Goal: Task Accomplishment & Management: Manage account settings

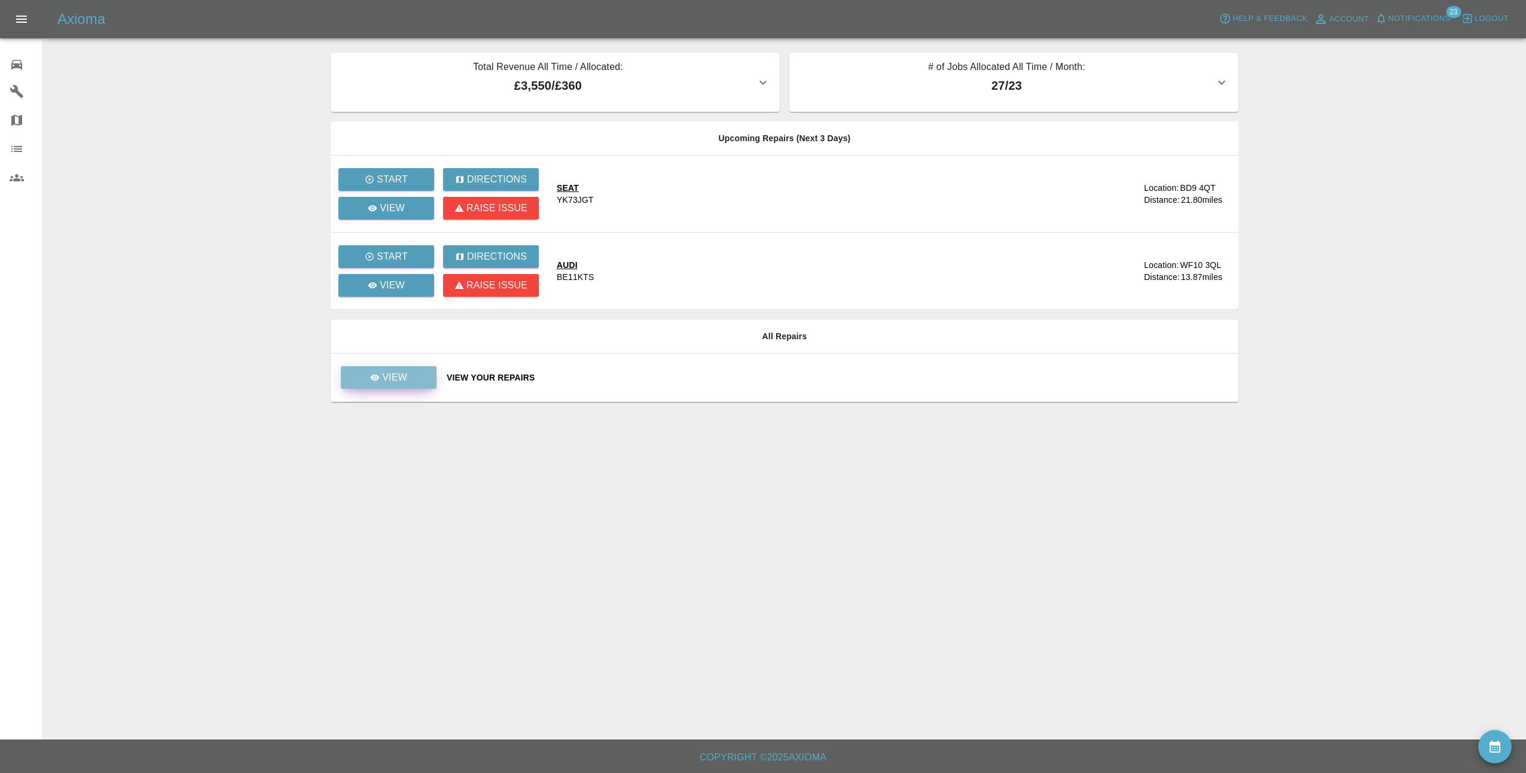
click at [392, 381] on p "View" at bounding box center [394, 377] width 25 height 14
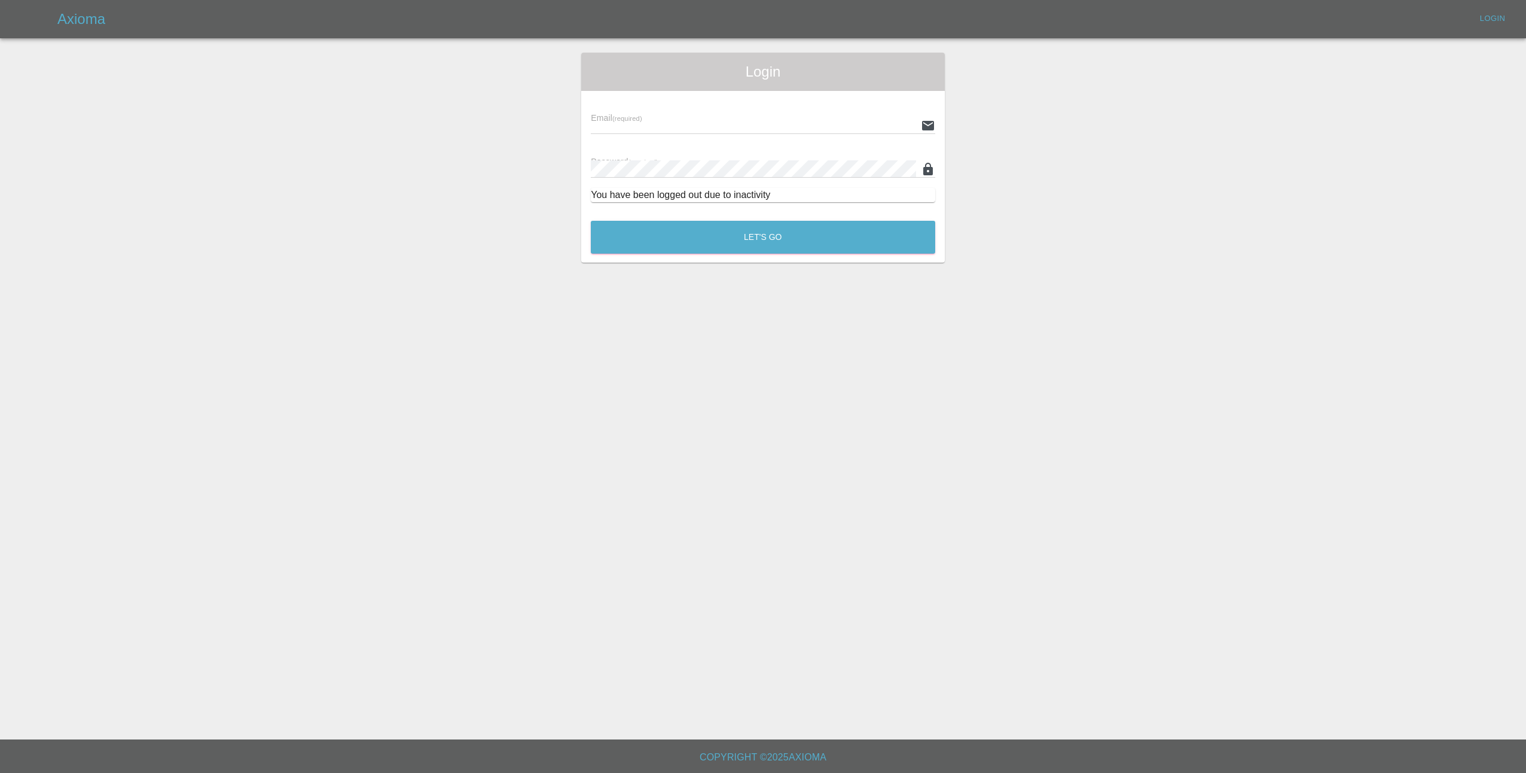
type input "[EMAIL_ADDRESS][DOMAIN_NAME]"
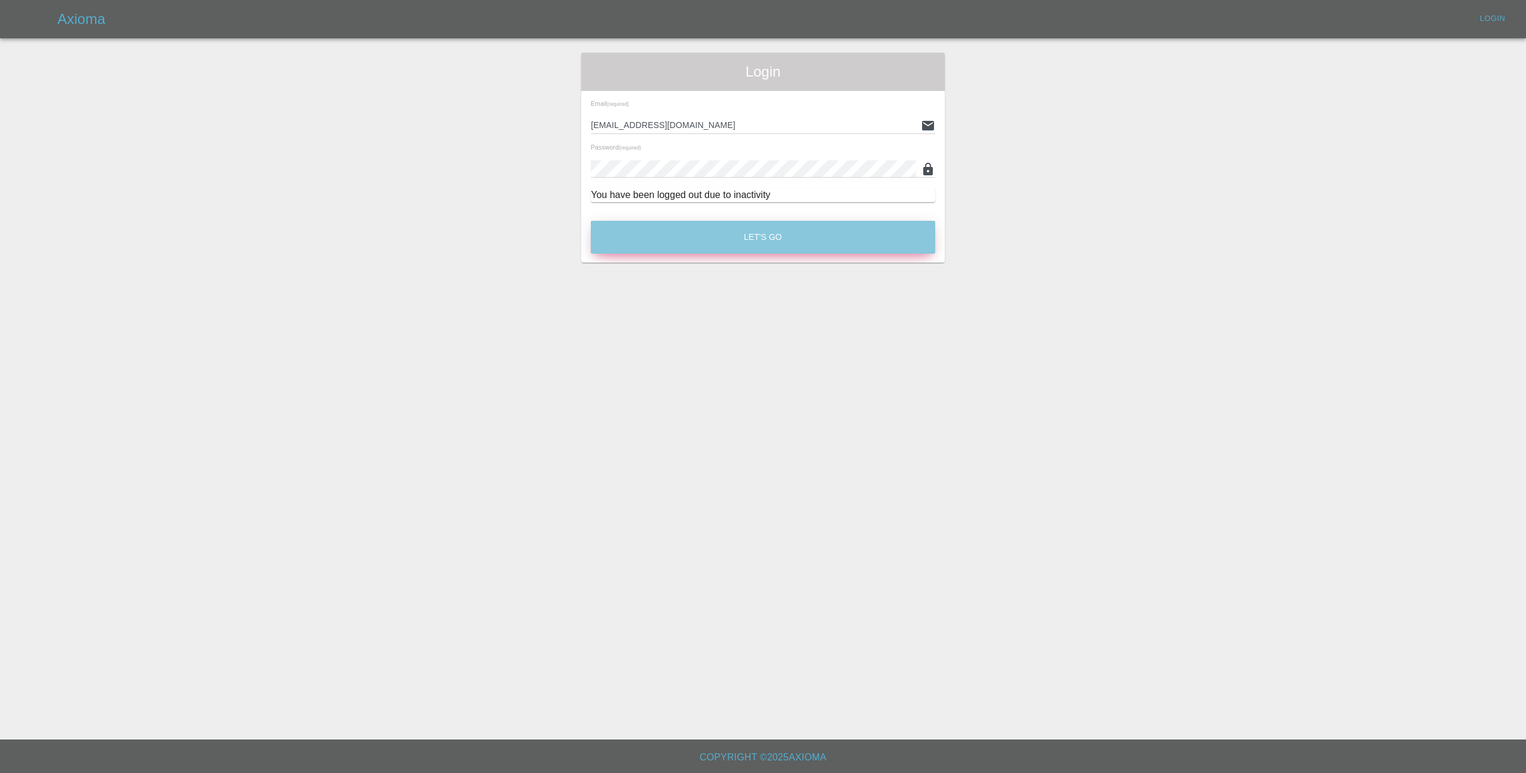
click at [749, 251] on button "Let's Go" at bounding box center [763, 237] width 344 height 33
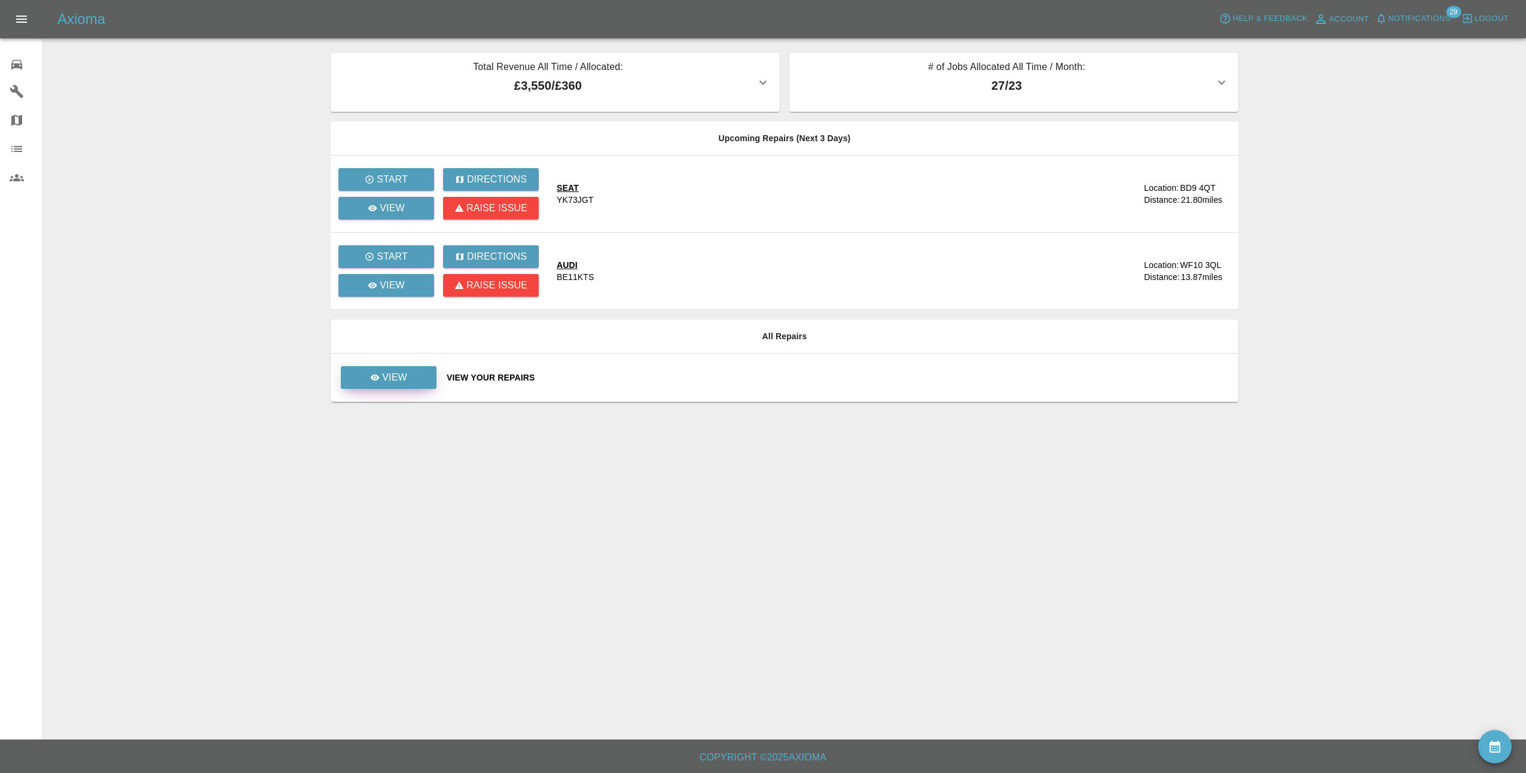
click at [370, 377] on link "View" at bounding box center [389, 377] width 96 height 23
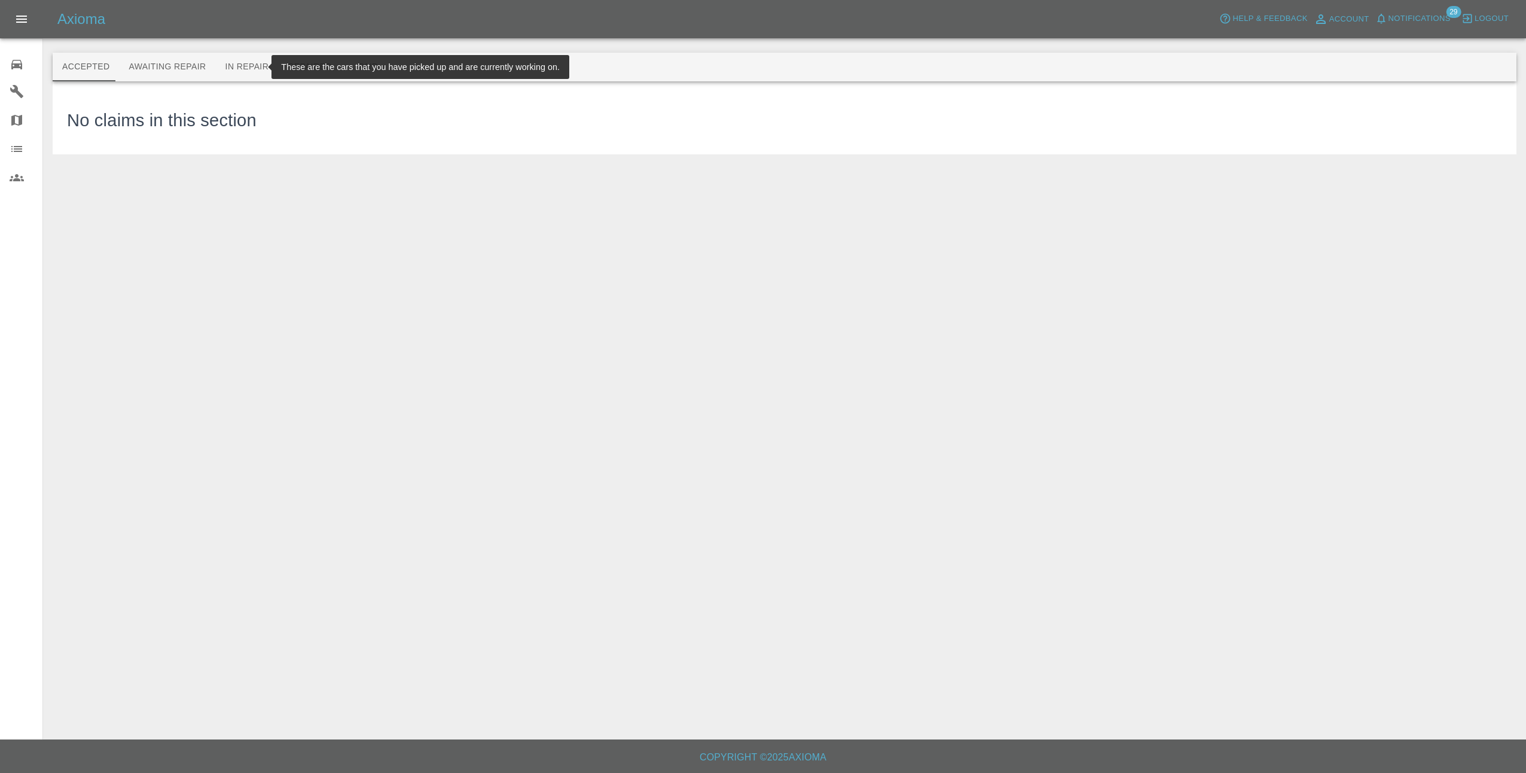
click at [239, 61] on button "In Repair" at bounding box center [247, 67] width 63 height 29
click at [295, 68] on button "Repaired" at bounding box center [309, 67] width 63 height 29
click at [347, 68] on button "Paid" at bounding box center [368, 67] width 54 height 29
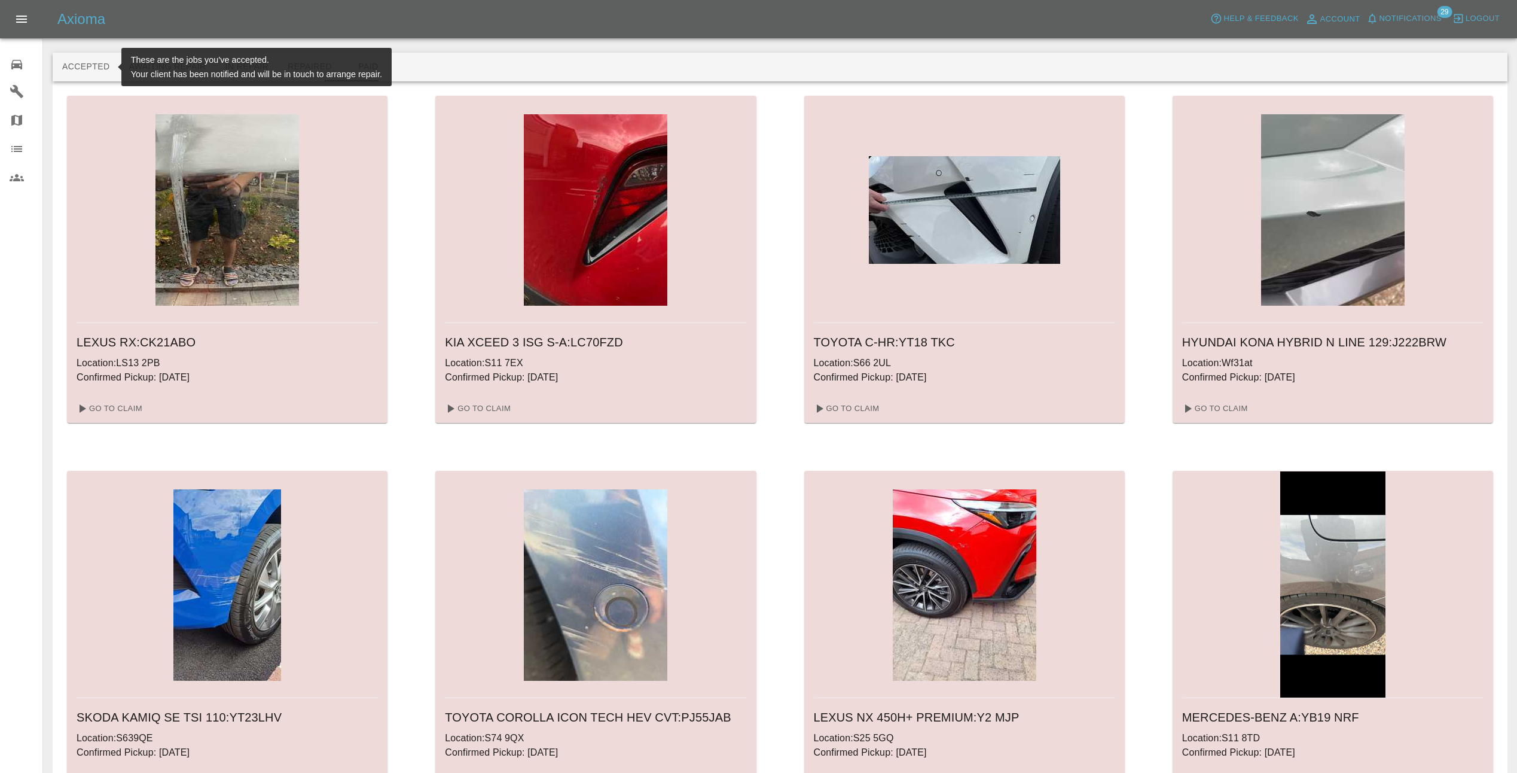
click at [103, 75] on button "Accepted" at bounding box center [86, 67] width 66 height 29
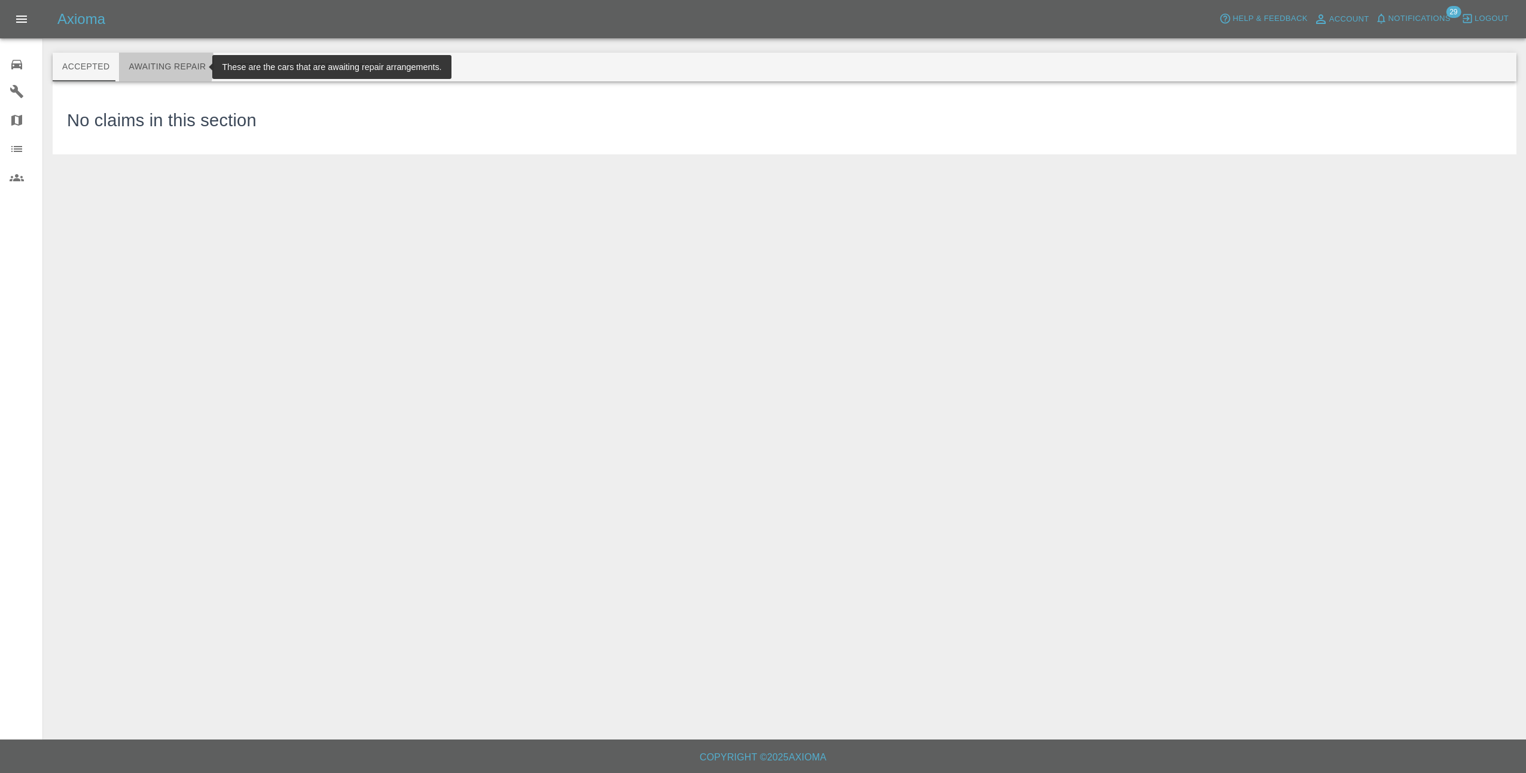
click at [145, 63] on button "Awaiting Repair" at bounding box center [167, 67] width 96 height 29
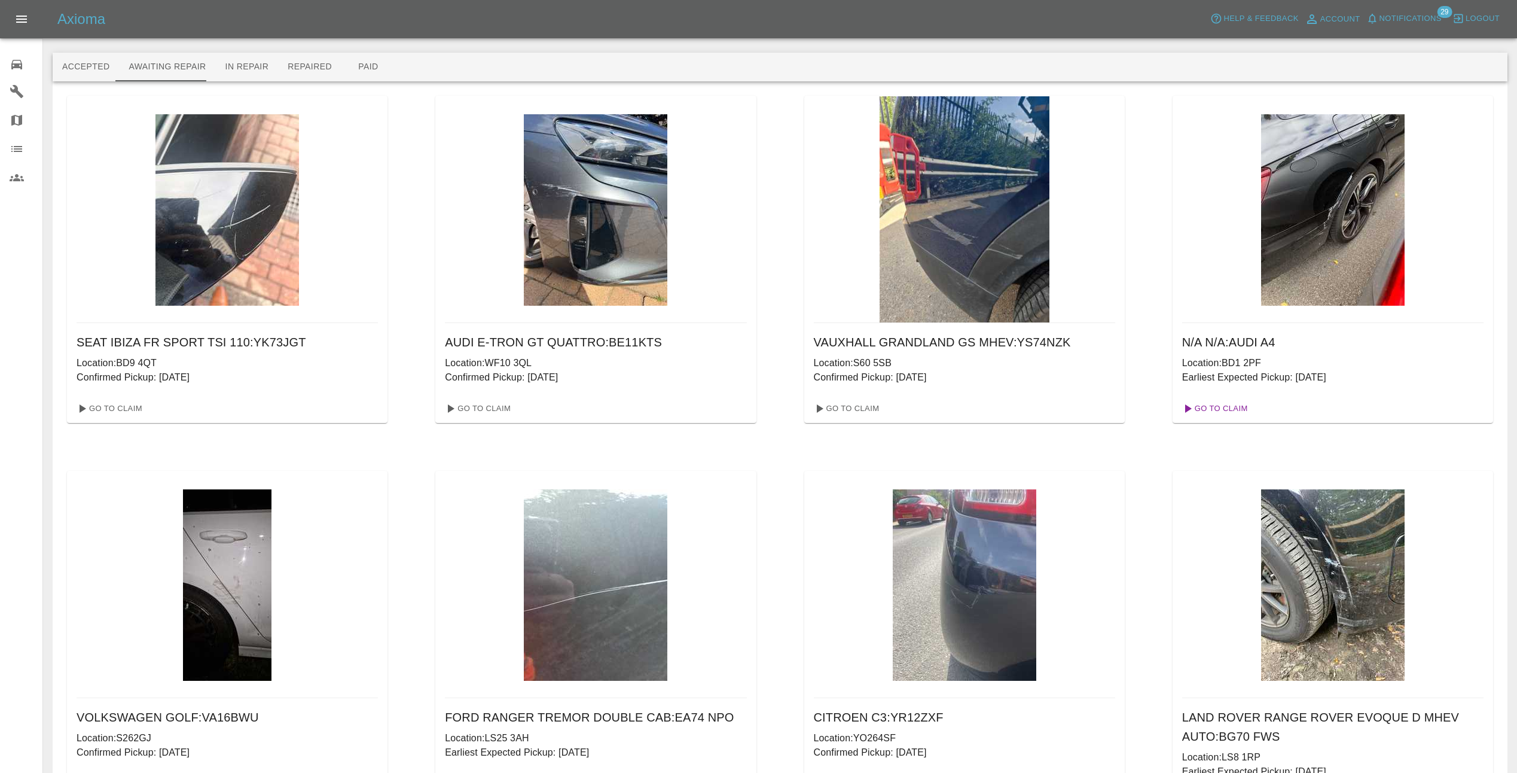
click at [1229, 410] on link "Go To Claim" at bounding box center [1215, 408] width 74 height 19
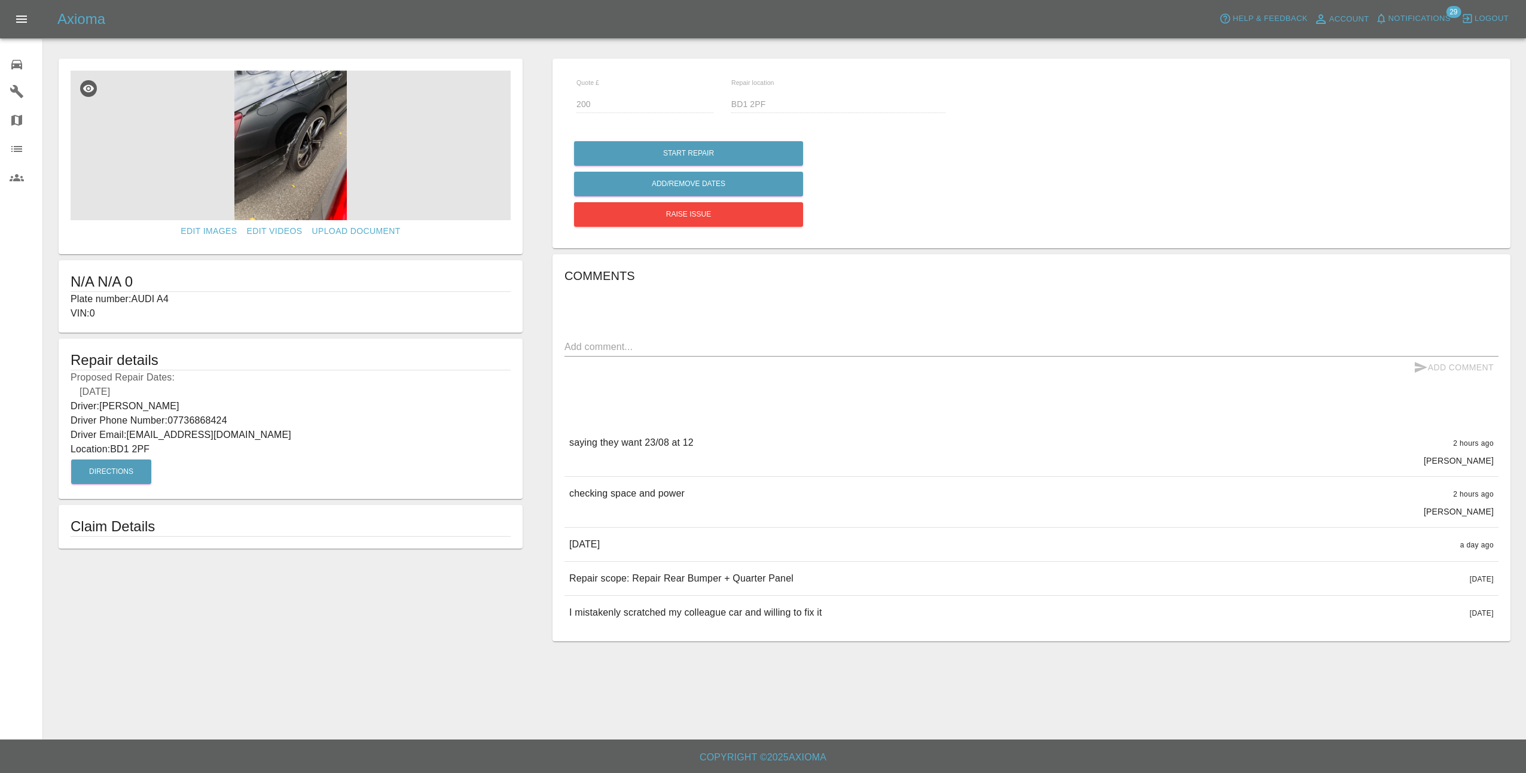
click at [301, 154] on img at bounding box center [291, 146] width 440 height 150
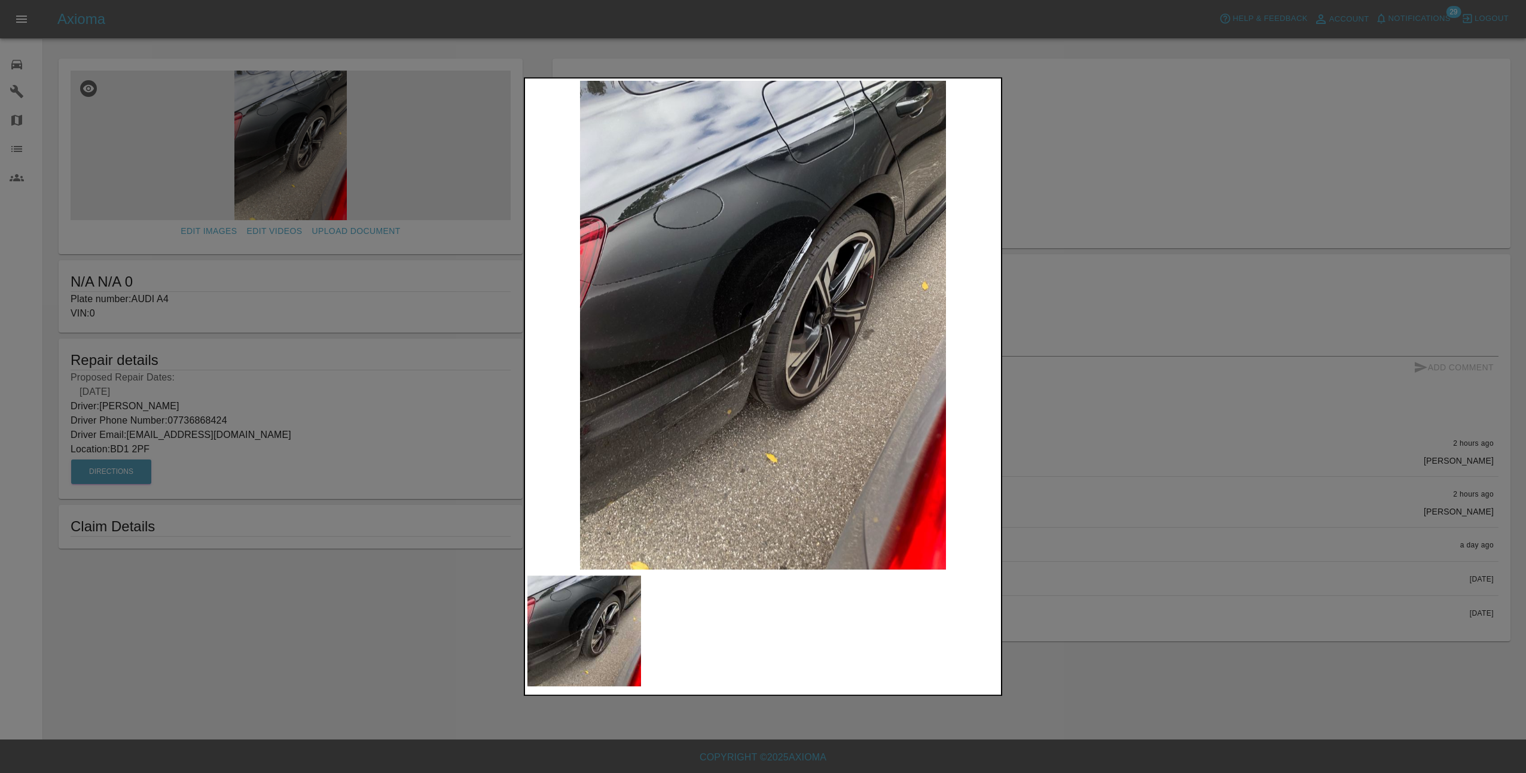
click at [822, 399] on img at bounding box center [762, 325] width 471 height 489
click at [1095, 404] on div at bounding box center [763, 386] width 1526 height 773
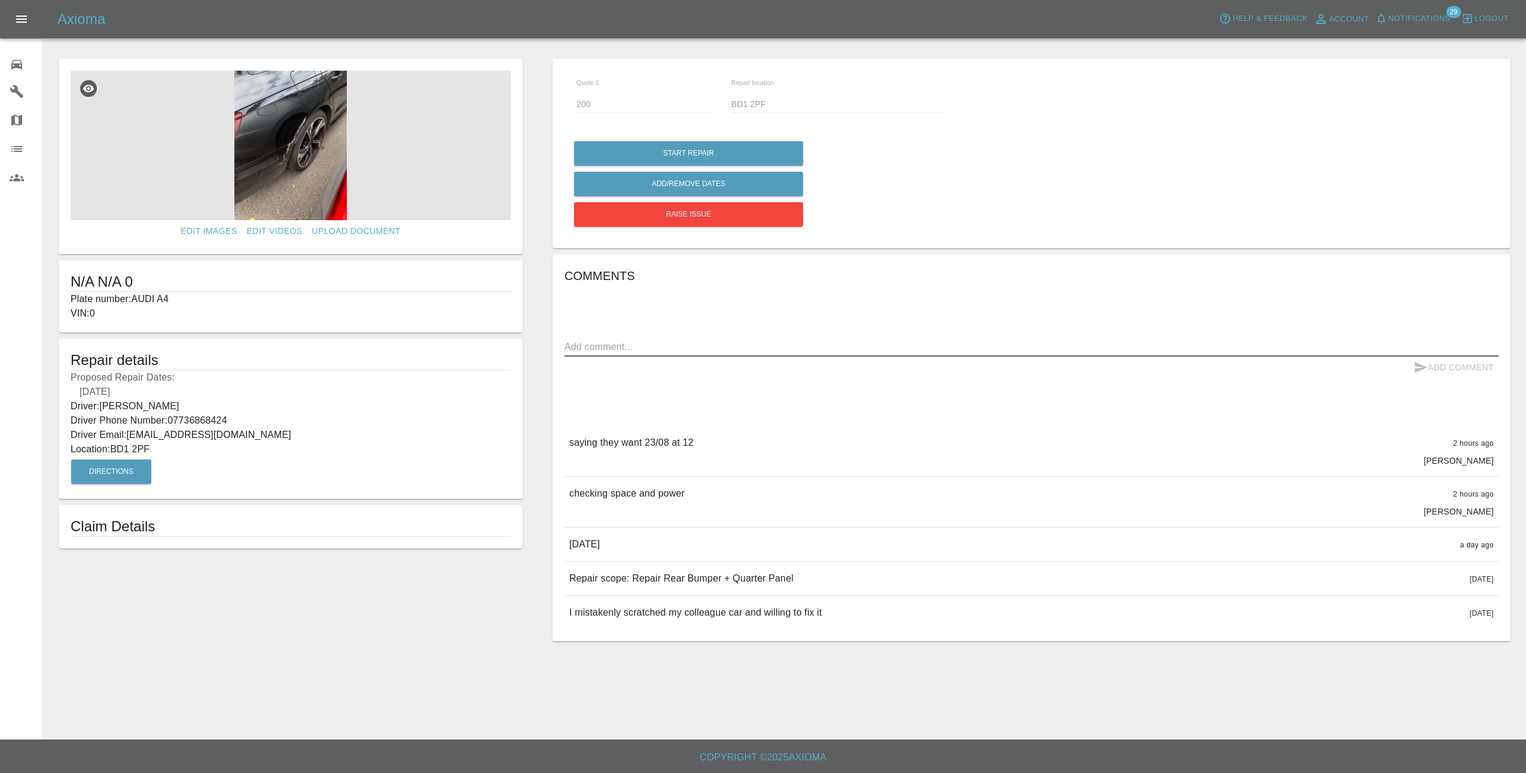
click at [893, 341] on textarea at bounding box center [1032, 347] width 934 height 14
click at [623, 347] on textarea "not possiable 23/08 at 12" at bounding box center [1032, 347] width 934 height 14
click at [686, 338] on div "not possiable 23/08 at 12 x" at bounding box center [1032, 346] width 934 height 19
click at [685, 347] on textarea "not possiable 23/08 at 12" at bounding box center [1032, 347] width 934 height 14
type textarea "not possiable 23/08 at 12 job booked already for this time"
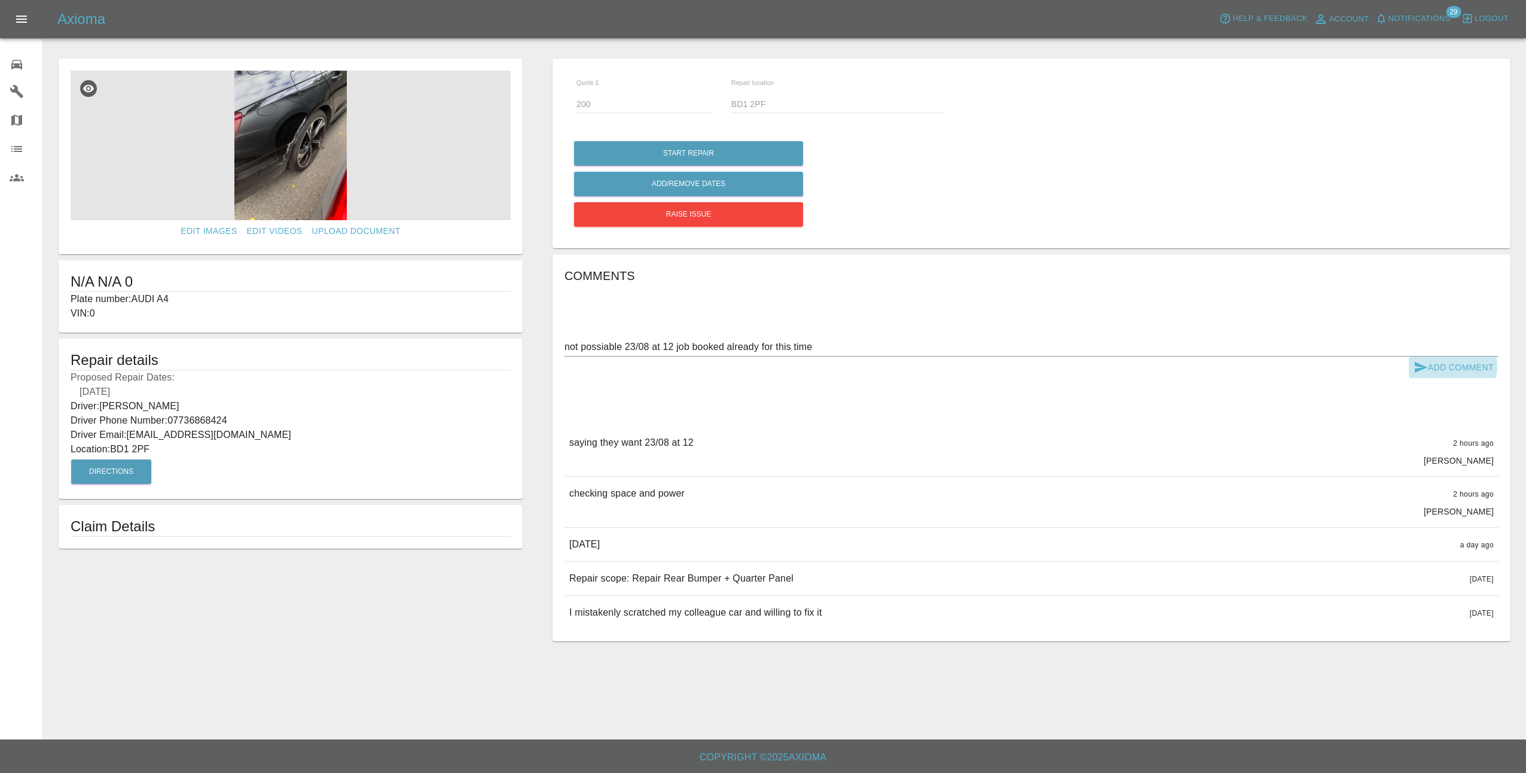
click at [1450, 367] on button "Add Comment" at bounding box center [1454, 367] width 90 height 22
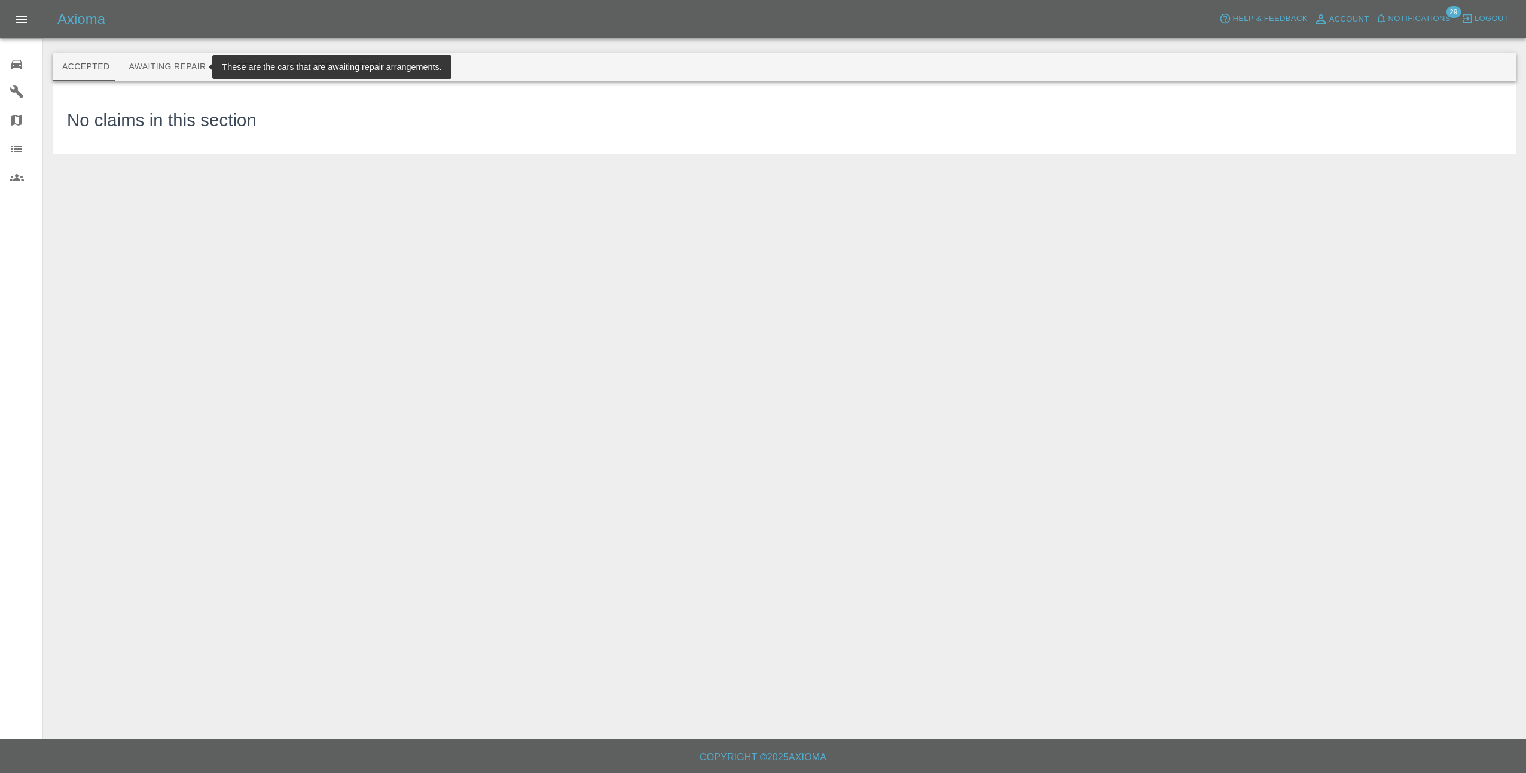
click at [161, 61] on button "Awaiting Repair" at bounding box center [167, 67] width 96 height 29
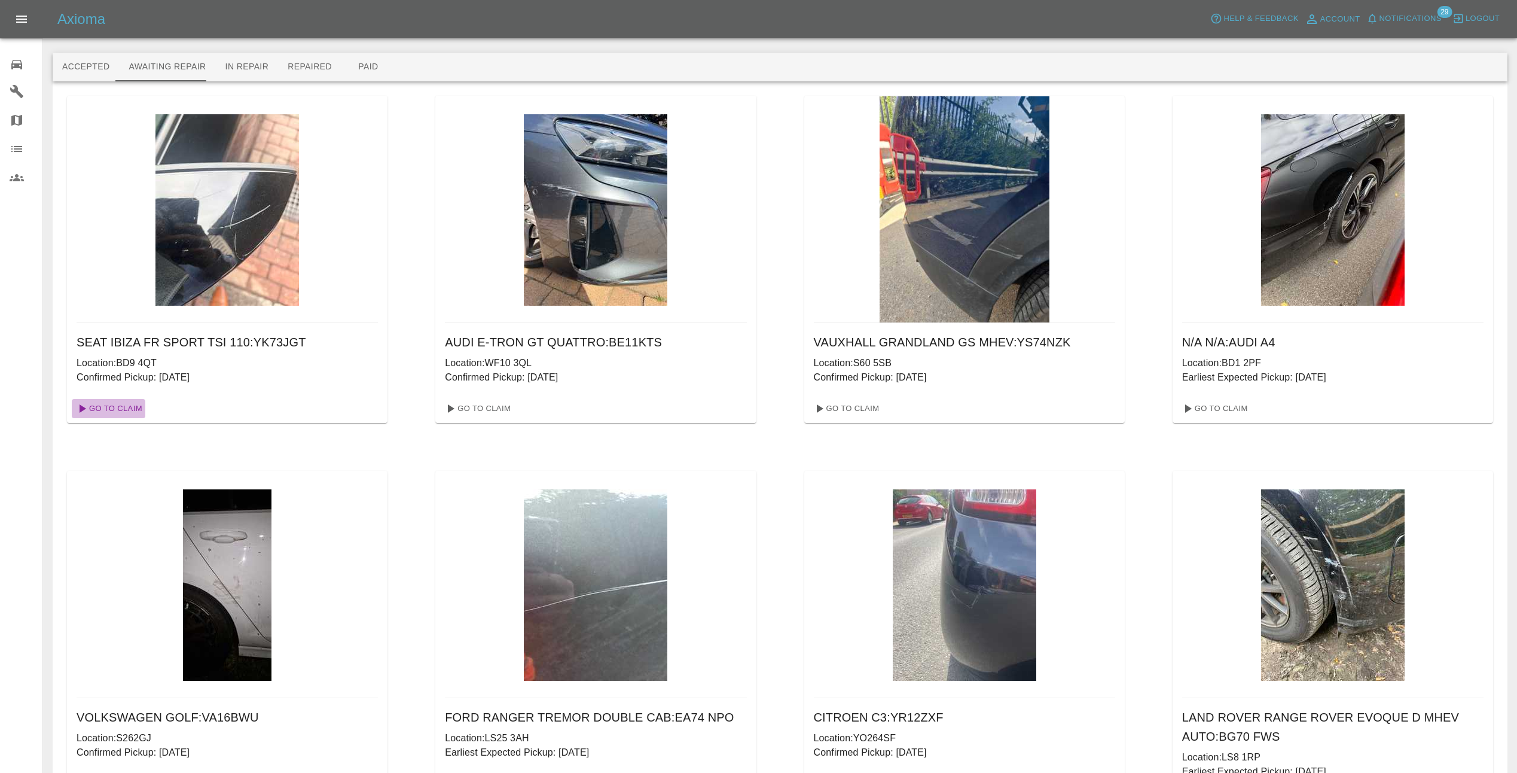
click at [109, 407] on link "Go To Claim" at bounding box center [109, 408] width 74 height 19
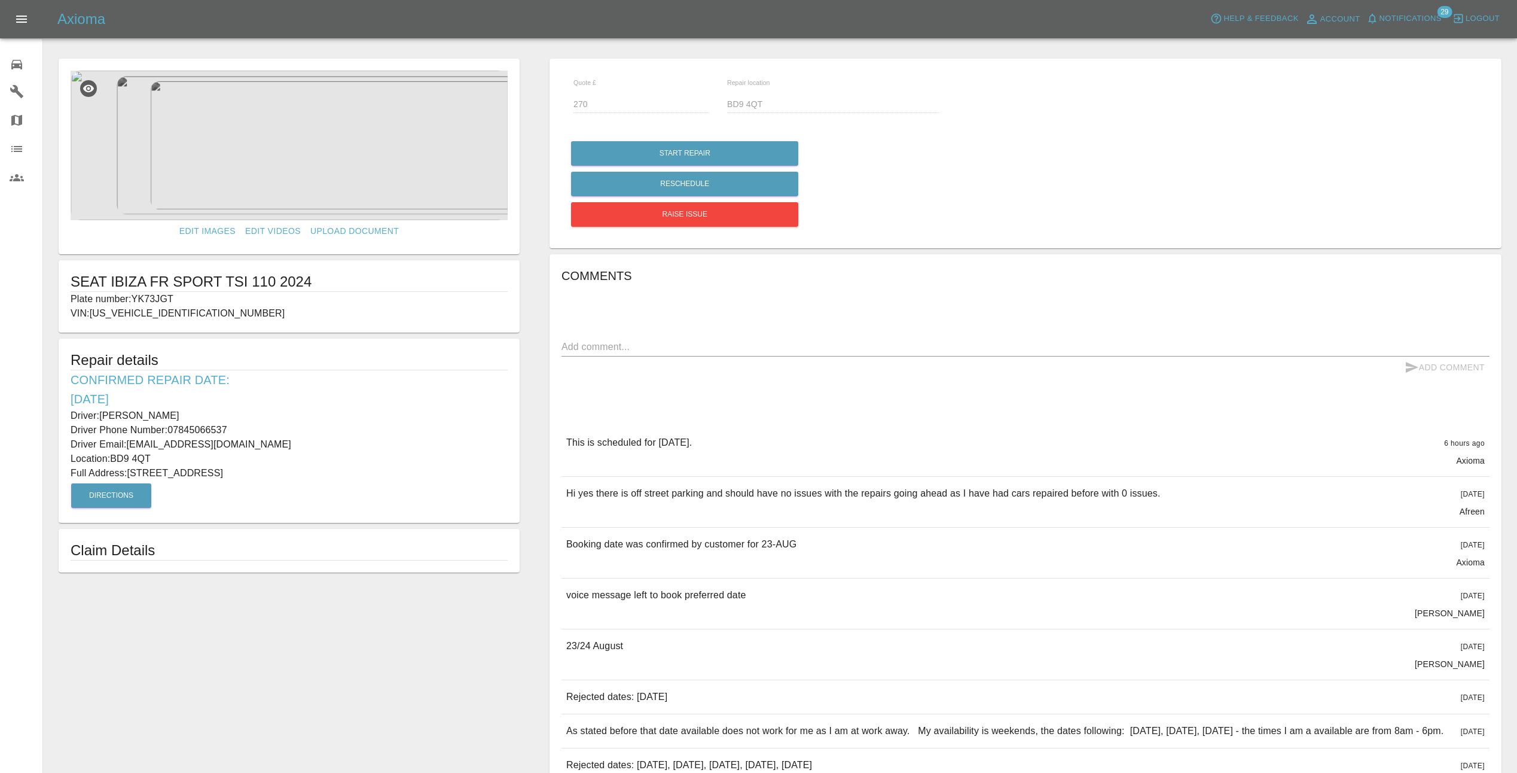
click at [684, 340] on textarea at bounding box center [1026, 347] width 928 height 14
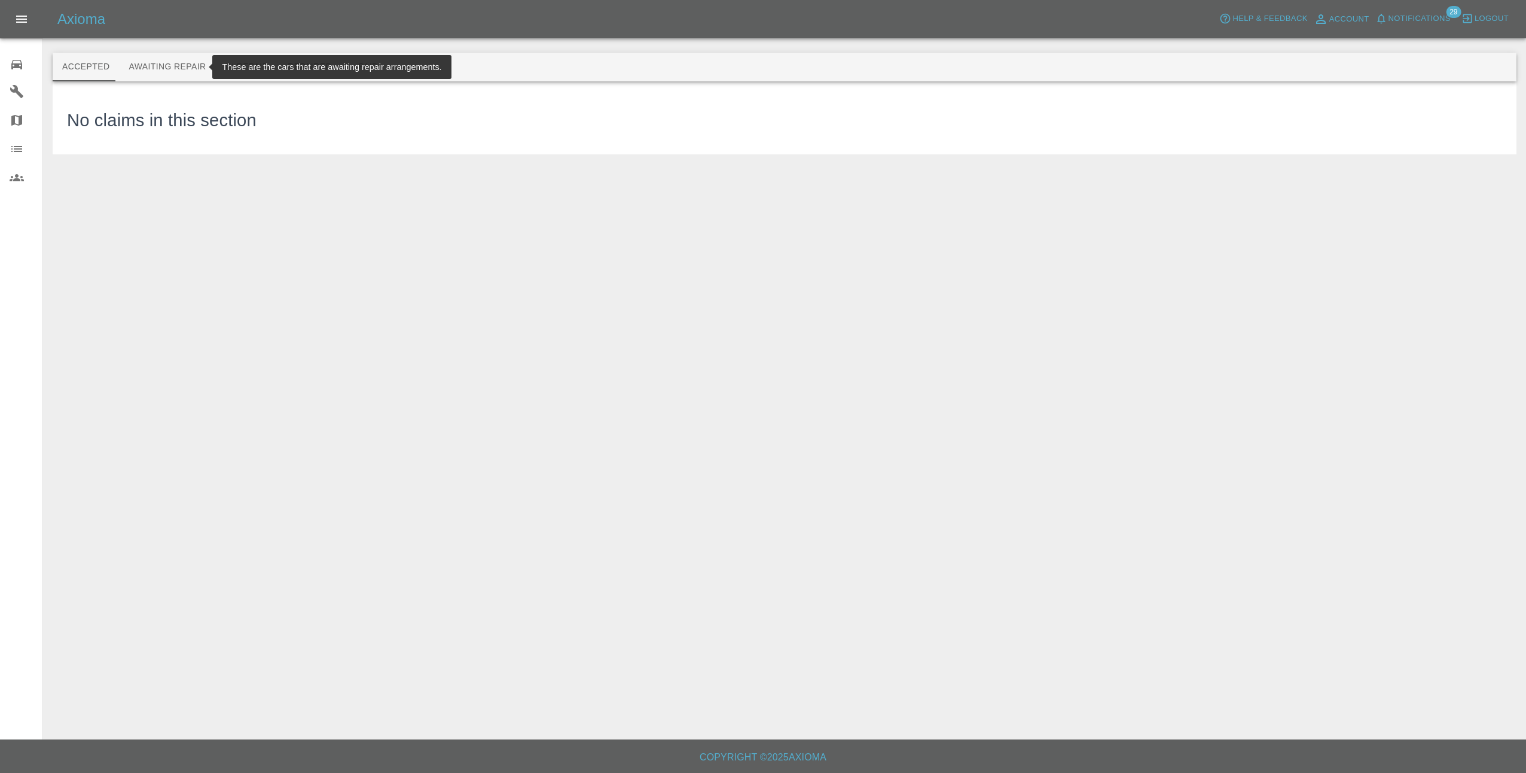
click at [138, 60] on button "Awaiting Repair" at bounding box center [167, 67] width 96 height 29
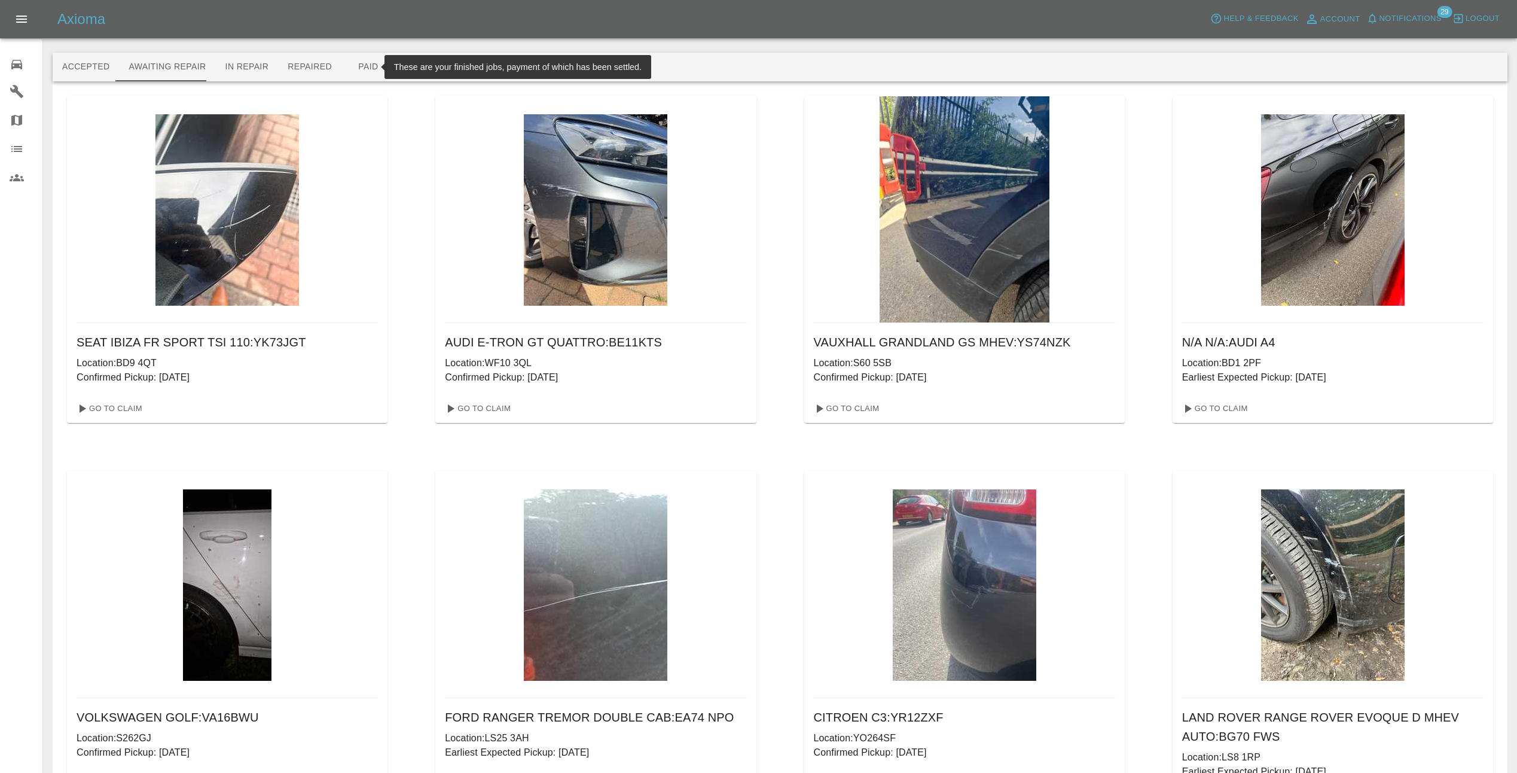
click at [342, 66] on button "Paid" at bounding box center [368, 67] width 54 height 29
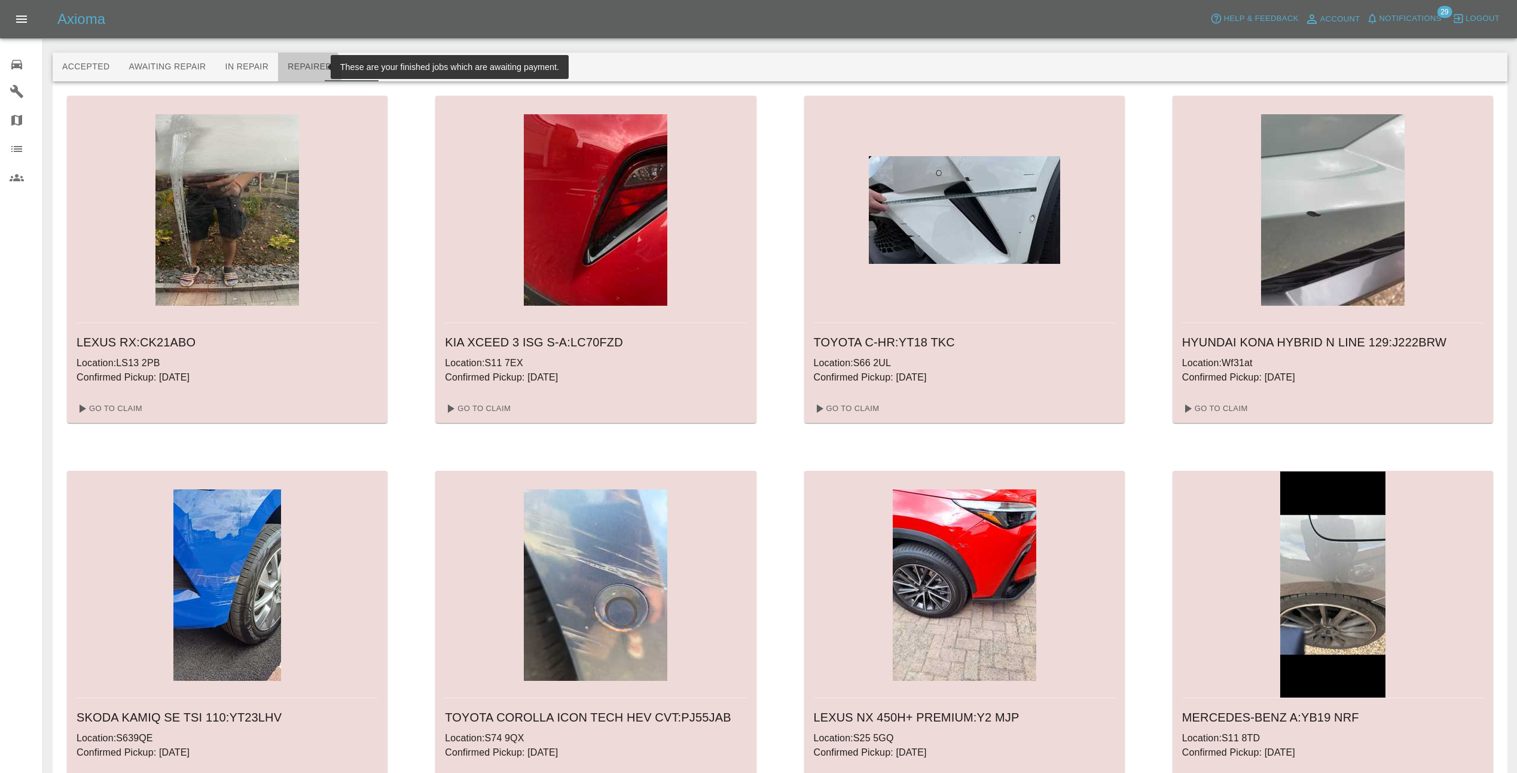
click at [292, 73] on button "Repaired" at bounding box center [309, 67] width 63 height 29
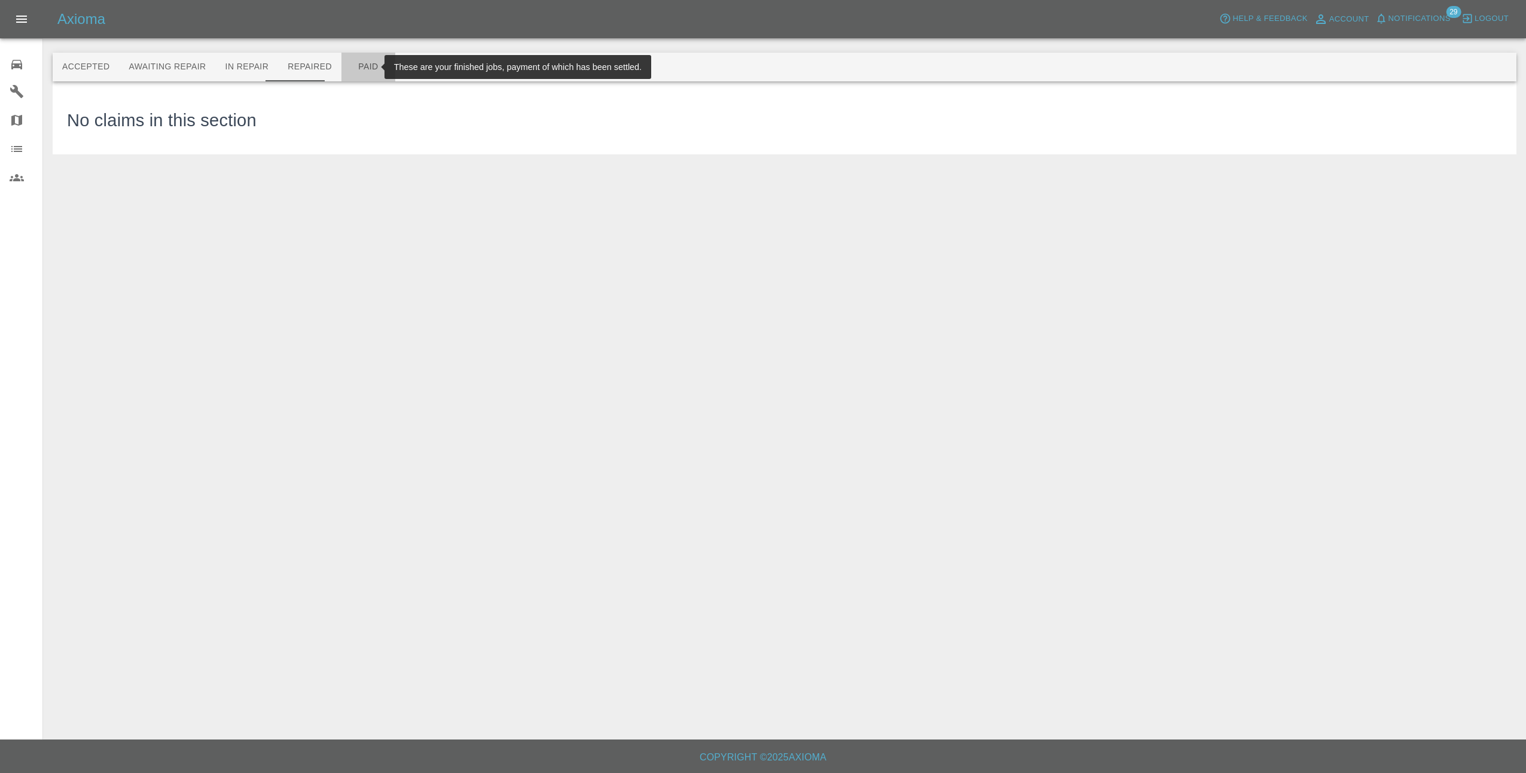
click at [359, 61] on button "Paid" at bounding box center [368, 67] width 54 height 29
